Goal: Check status: Check status

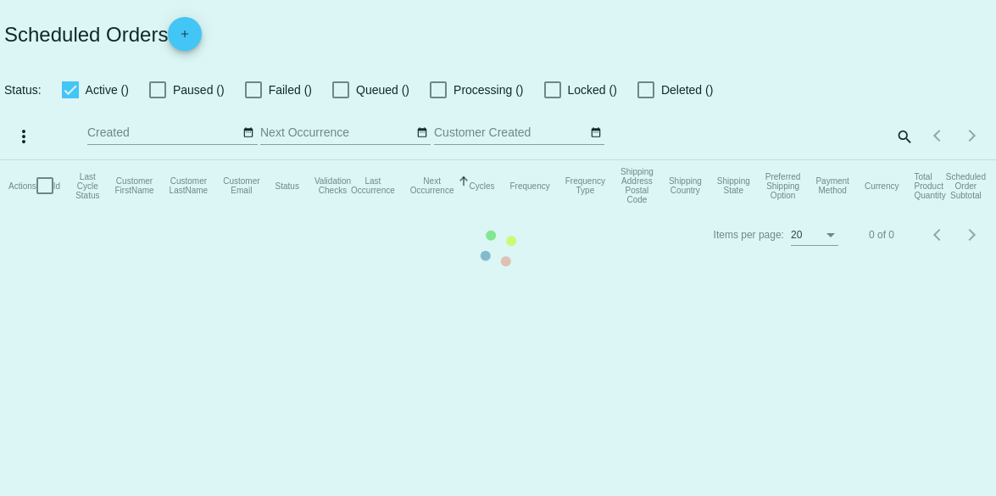
checkbox input "false"
checkbox input "true"
